Goal: Use online tool/utility

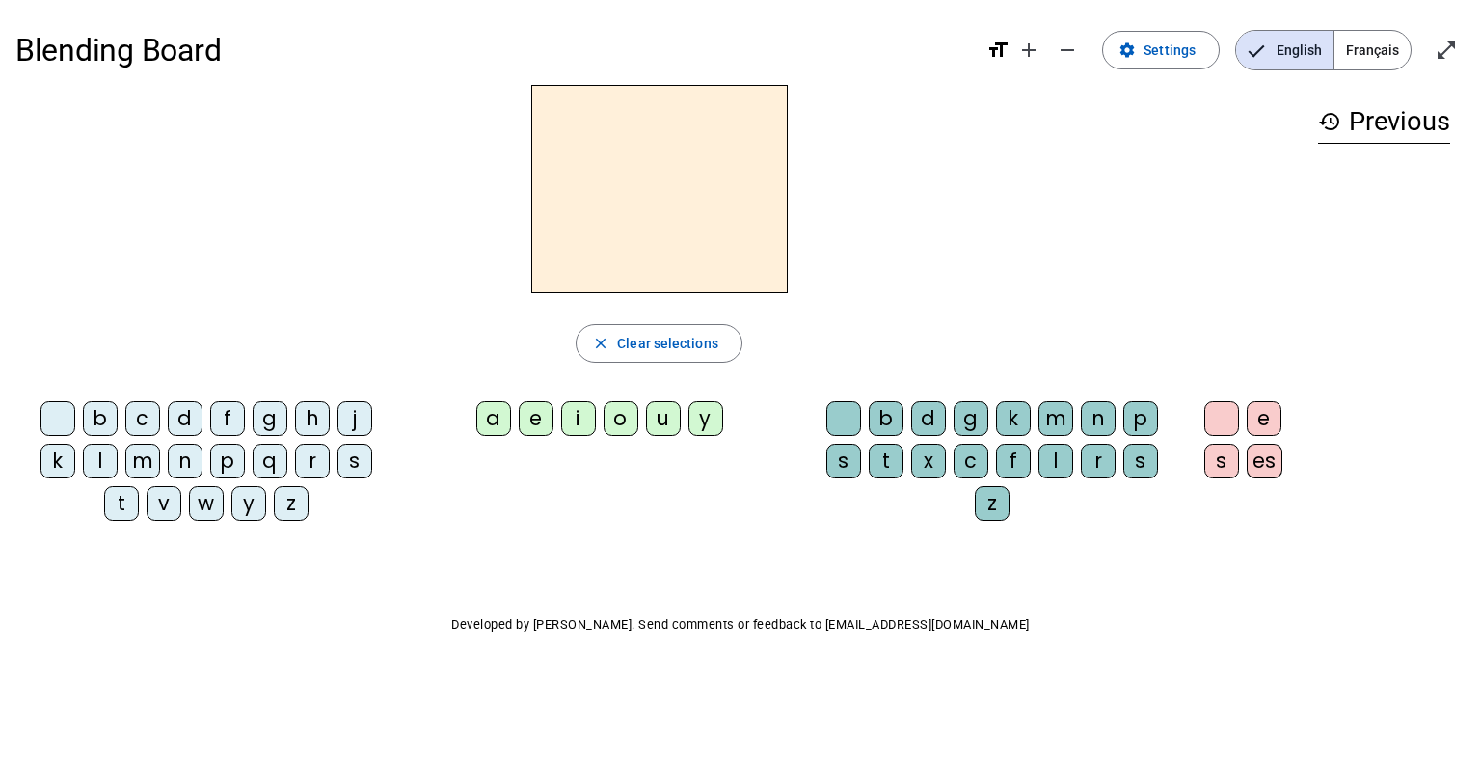
click at [144, 465] on div "m" at bounding box center [142, 460] width 35 height 35
click at [496, 423] on div "a" at bounding box center [493, 418] width 35 height 35
click at [122, 507] on div "t" at bounding box center [121, 503] width 35 height 35
click at [106, 458] on div "l" at bounding box center [100, 460] width 35 height 35
click at [534, 420] on div "e" at bounding box center [536, 418] width 35 height 35
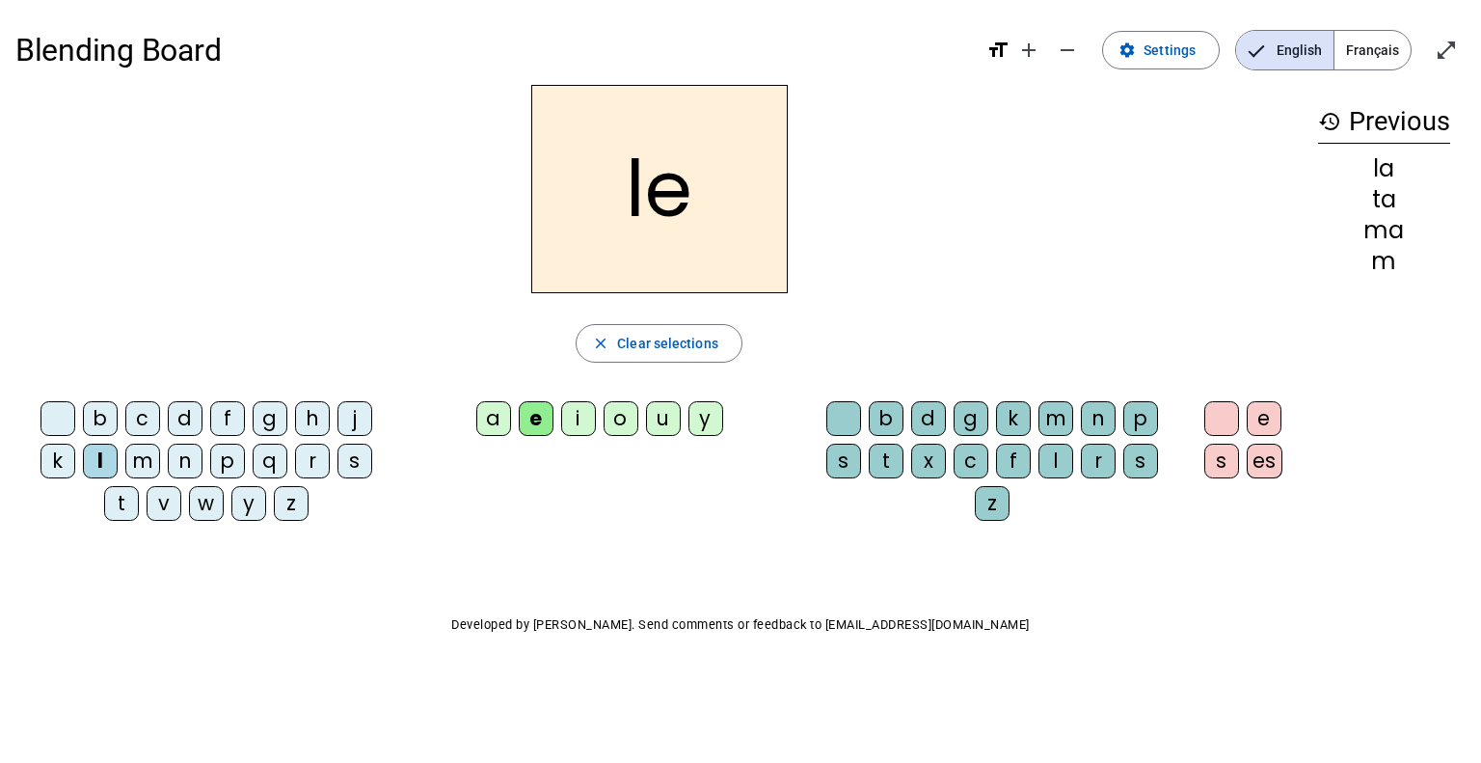
click at [661, 424] on div "u" at bounding box center [663, 418] width 35 height 35
click at [121, 507] on div "t" at bounding box center [121, 503] width 35 height 35
click at [185, 416] on div "d" at bounding box center [185, 418] width 35 height 35
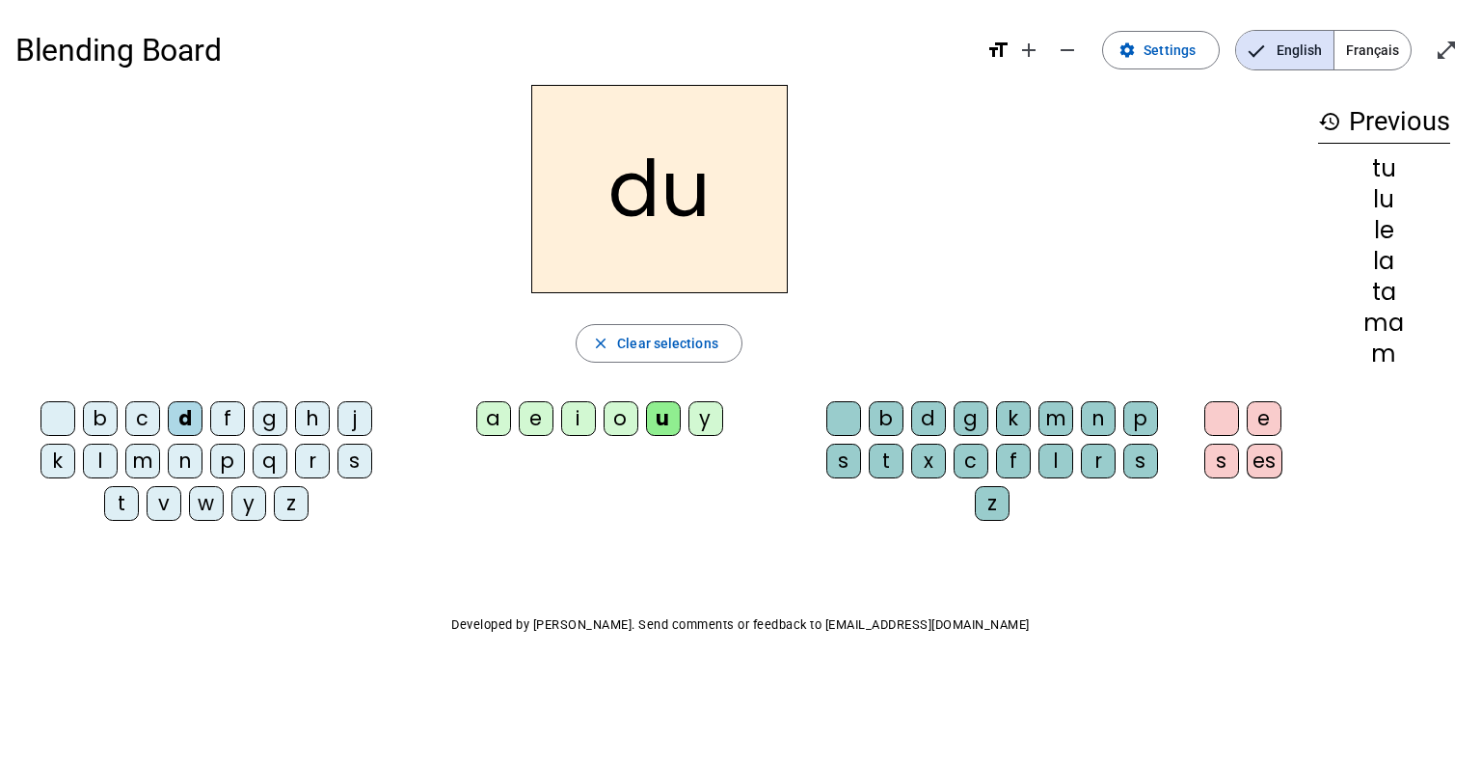
click at [536, 421] on div "e" at bounding box center [536, 418] width 35 height 35
click at [148, 464] on div "m" at bounding box center [142, 460] width 35 height 35
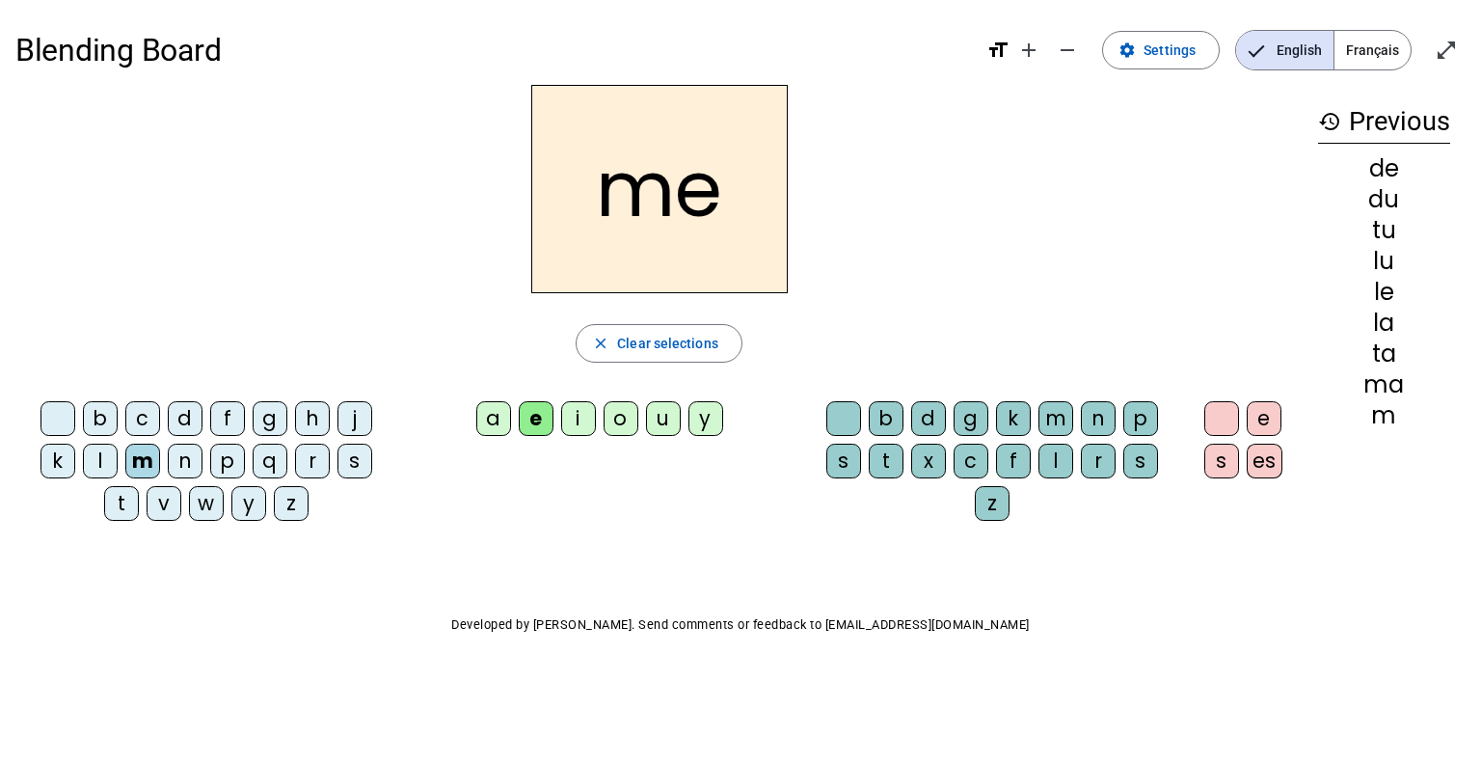
click at [356, 417] on div "j" at bounding box center [354, 418] width 35 height 35
